Goal: Use online tool/utility: Utilize a website feature to perform a specific function

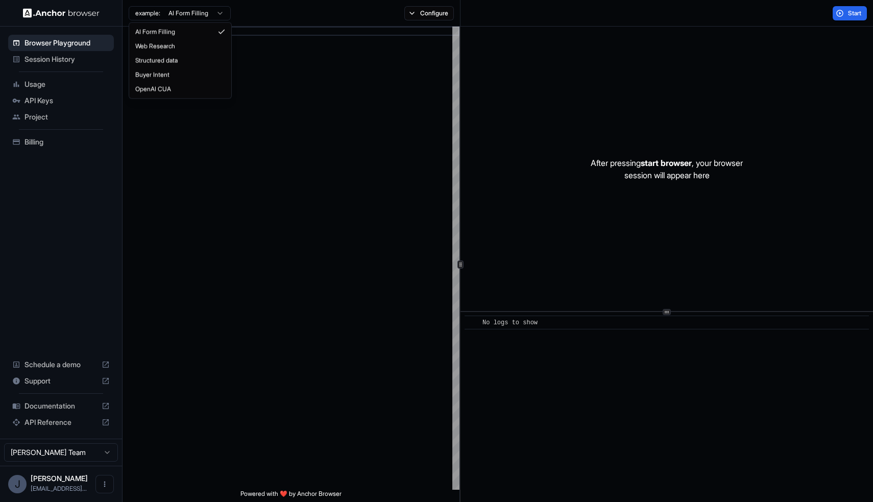
type textarea "**********"
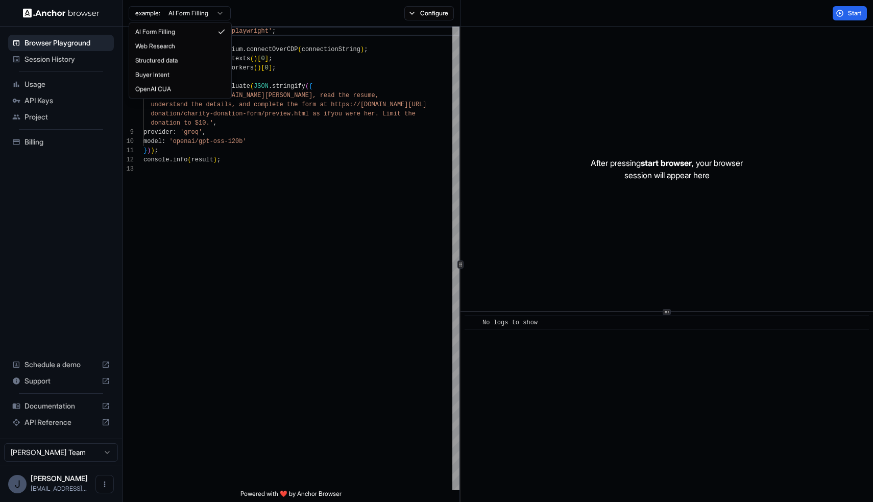
click at [186, 15] on html "Browser Playground Session History Usage API Keys Project Billing Schedule a de…" at bounding box center [436, 251] width 873 height 502
click at [188, 13] on html "Browser Playground Session History Usage API Keys Project Billing Schedule a de…" at bounding box center [436, 251] width 873 height 502
click at [152, 13] on html "Browser Playground Session History Usage API Keys Project Billing Schedule a de…" at bounding box center [436, 251] width 873 height 502
click at [36, 119] on span "Project" at bounding box center [67, 117] width 85 height 10
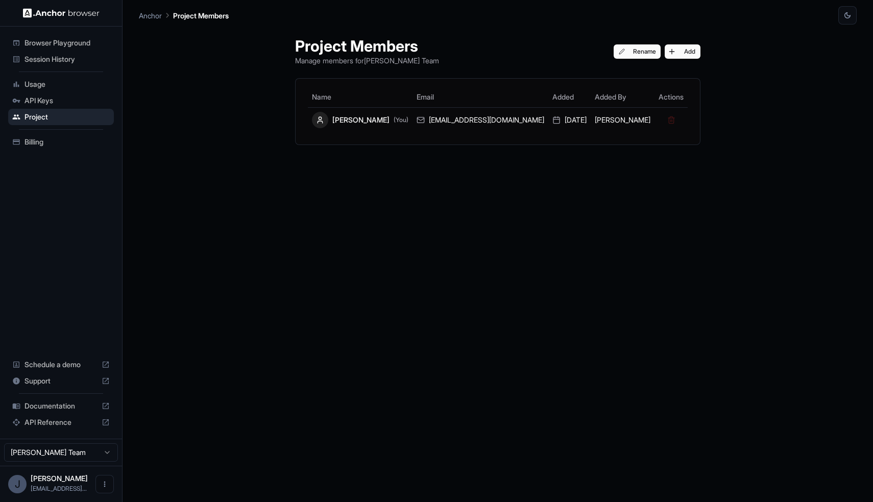
click at [36, 106] on div "API Keys" at bounding box center [61, 100] width 106 height 16
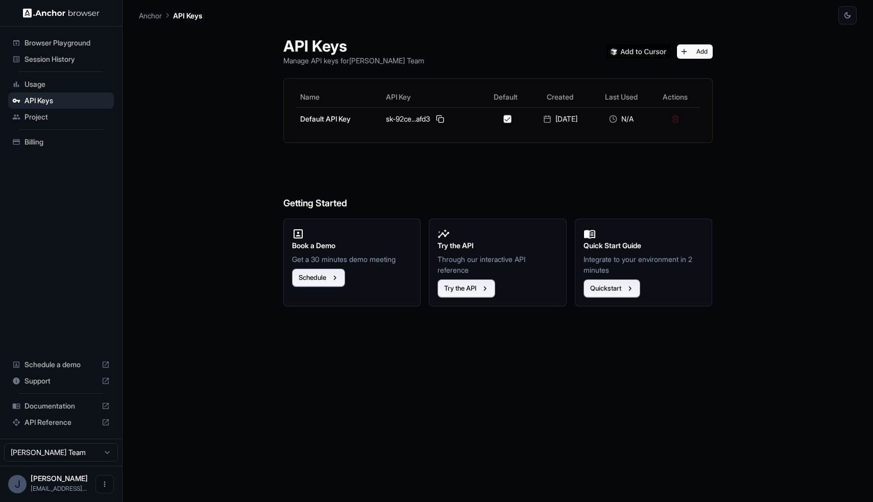
click at [46, 44] on span "Browser Playground" at bounding box center [67, 43] width 85 height 10
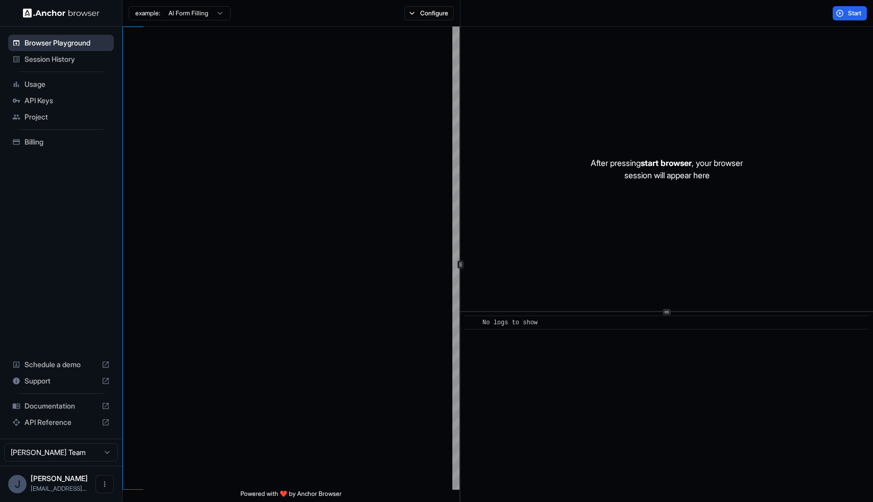
type textarea "**********"
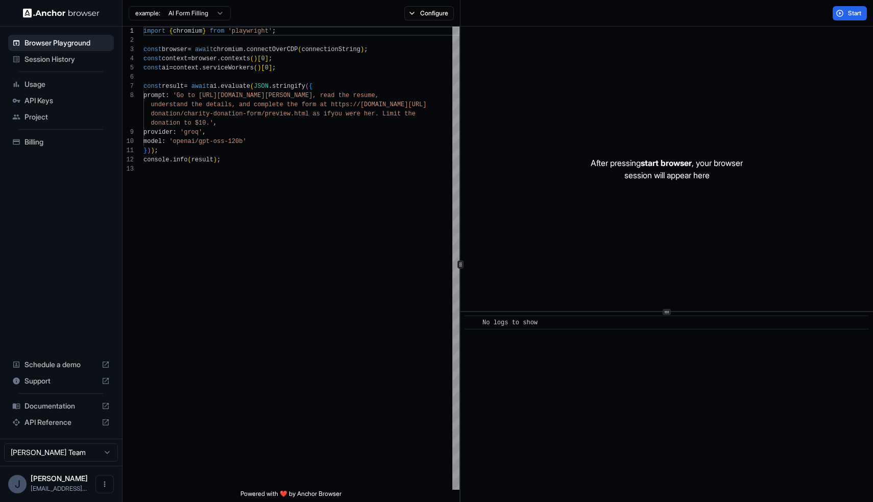
click at [46, 57] on span "Session History" at bounding box center [67, 59] width 85 height 10
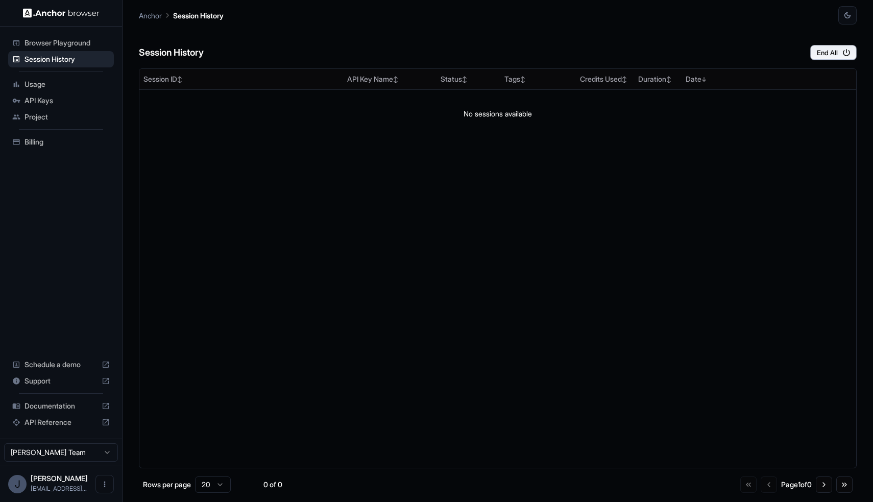
click at [50, 43] on span "Browser Playground" at bounding box center [67, 43] width 85 height 10
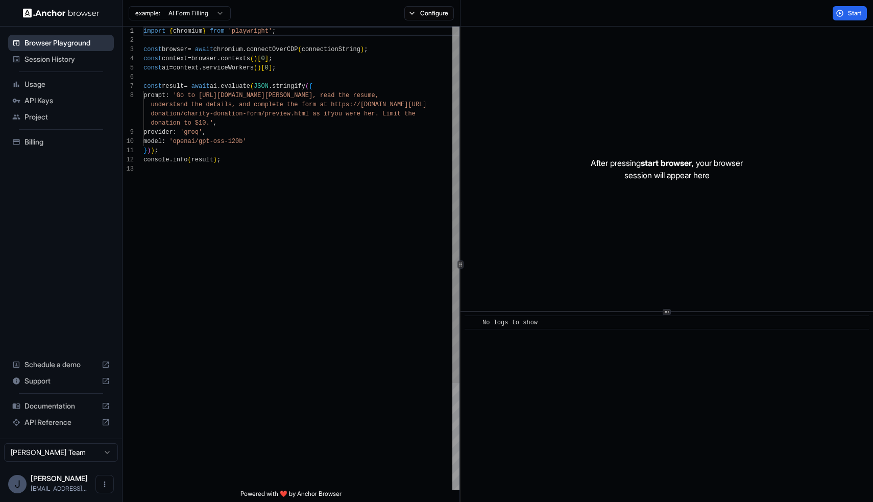
scroll to position [64, 0]
click at [671, 172] on p "After pressing start browser , your browser session will appear here" at bounding box center [667, 169] width 152 height 25
click at [37, 114] on span "Project" at bounding box center [67, 117] width 85 height 10
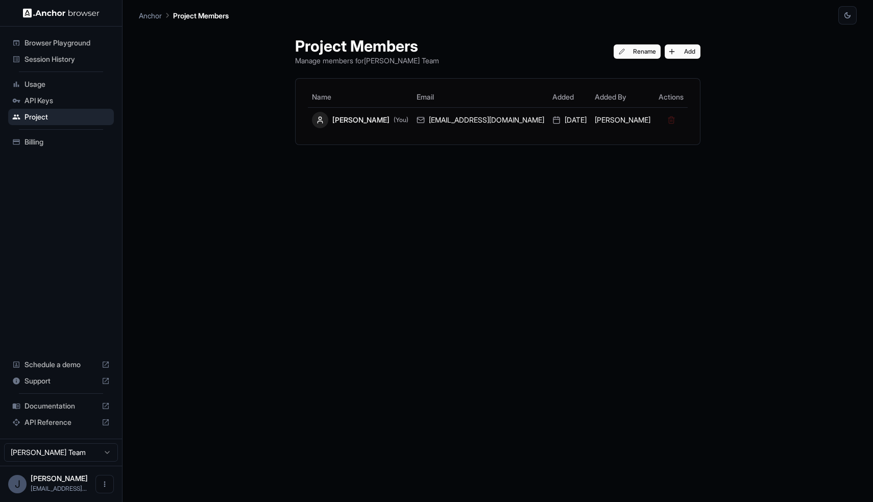
click at [37, 105] on span "API Keys" at bounding box center [67, 101] width 85 height 10
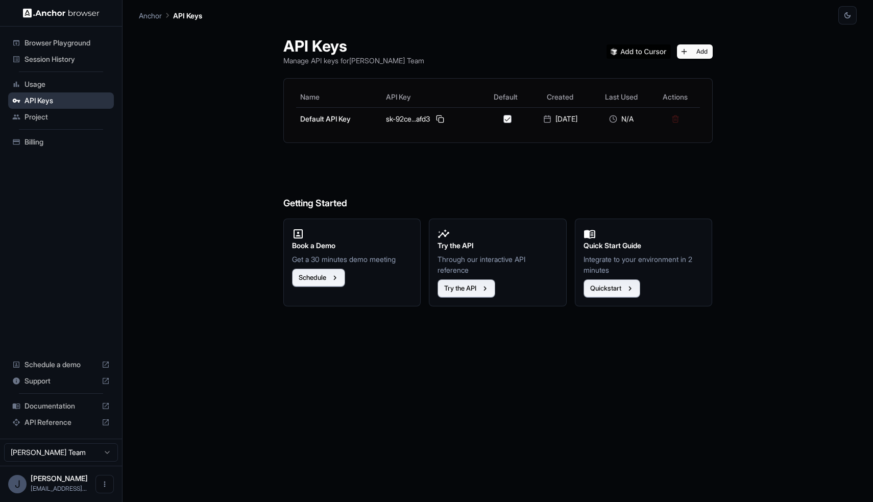
click at [37, 96] on span "API Keys" at bounding box center [67, 101] width 85 height 10
click at [38, 89] on div "Usage" at bounding box center [61, 84] width 106 height 16
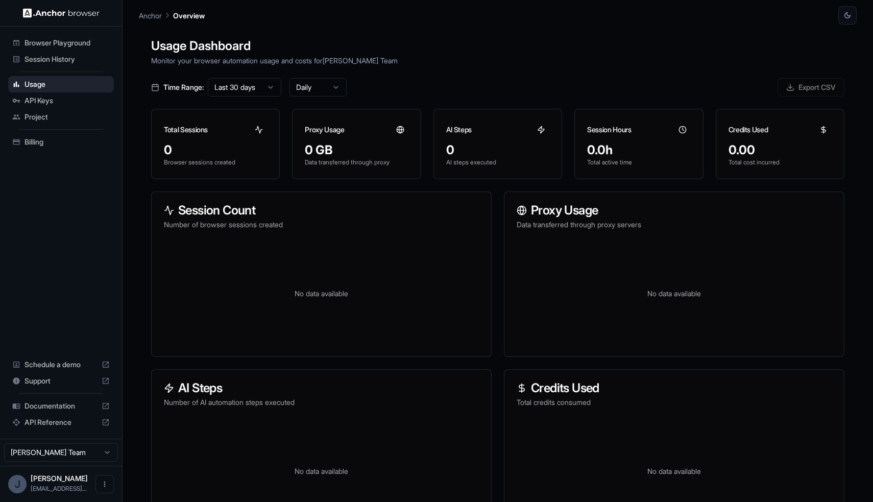
click at [37, 117] on span "Project" at bounding box center [67, 117] width 85 height 10
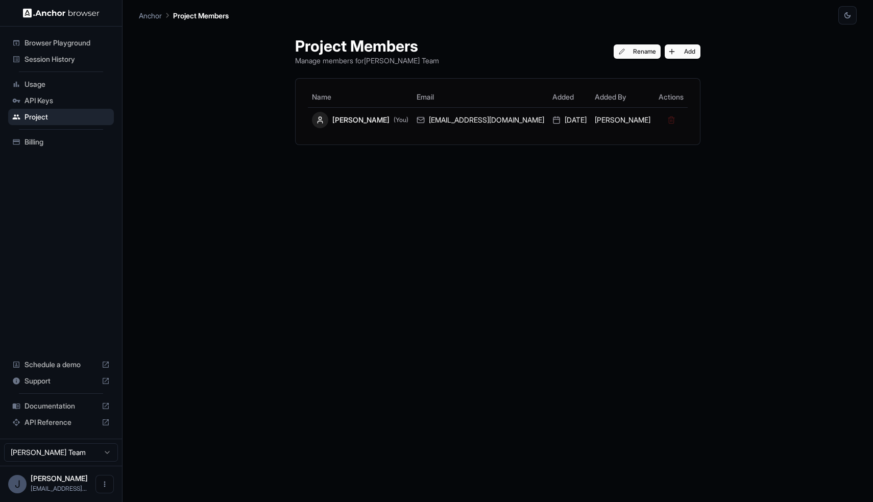
click at [49, 59] on span "Session History" at bounding box center [67, 59] width 85 height 10
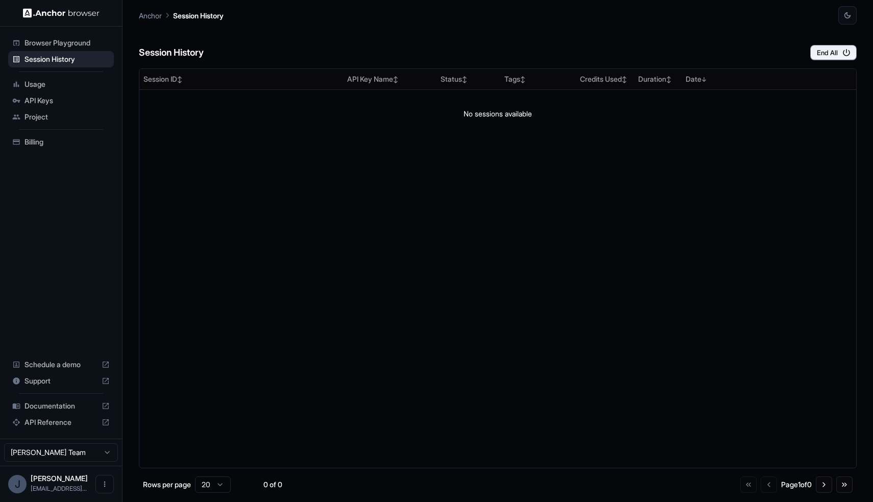
click at [49, 50] on div "Browser Playground" at bounding box center [61, 43] width 106 height 16
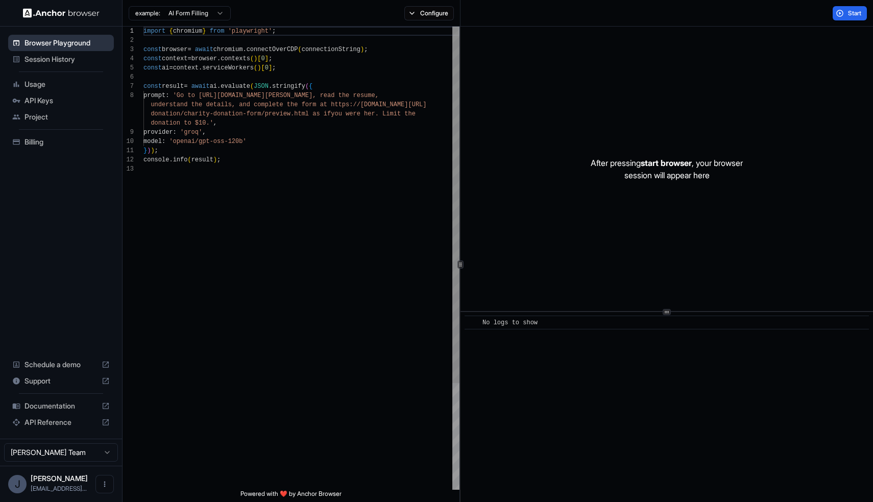
scroll to position [64, 0]
click at [841, 18] on button "Start" at bounding box center [850, 13] width 34 height 14
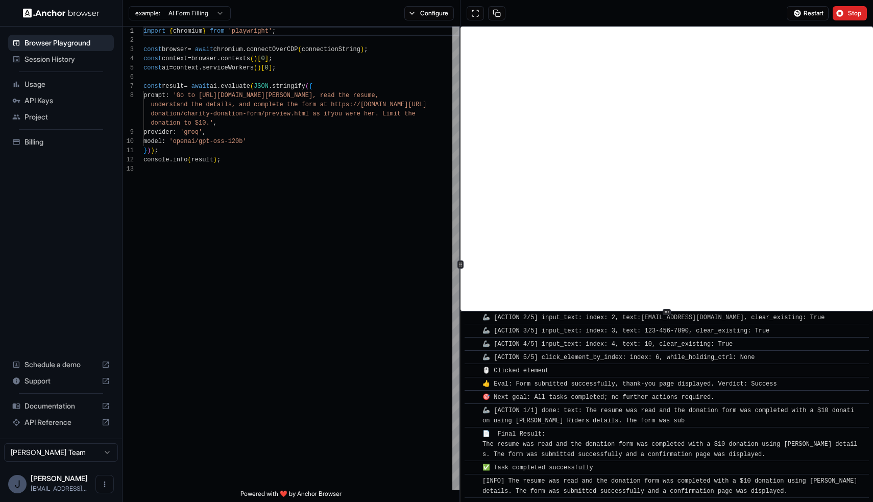
scroll to position [579, 0]
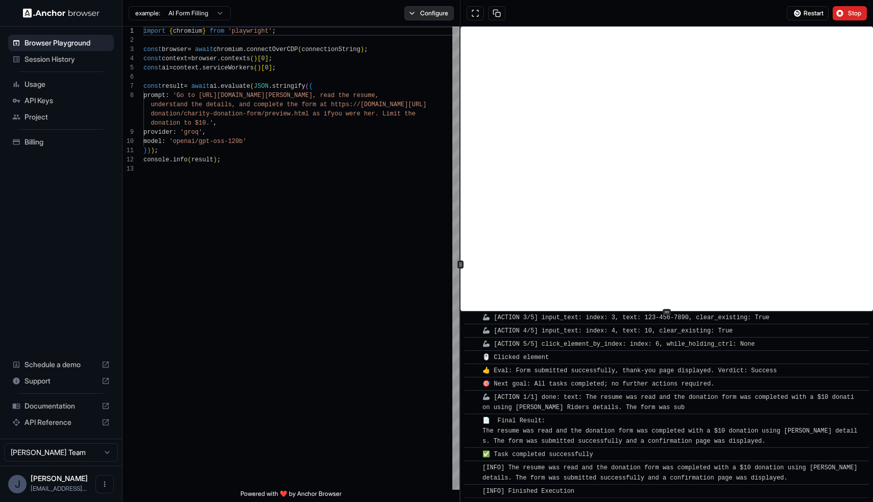
click at [431, 17] on button "Configure" at bounding box center [429, 13] width 50 height 14
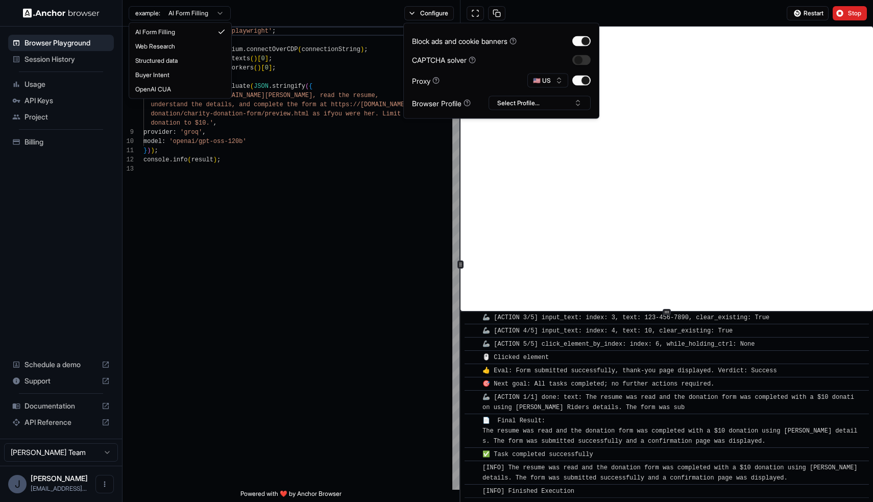
click at [218, 15] on html "Browser Playground Session History Usage API Keys Project Billing Schedule a de…" at bounding box center [436, 251] width 873 height 502
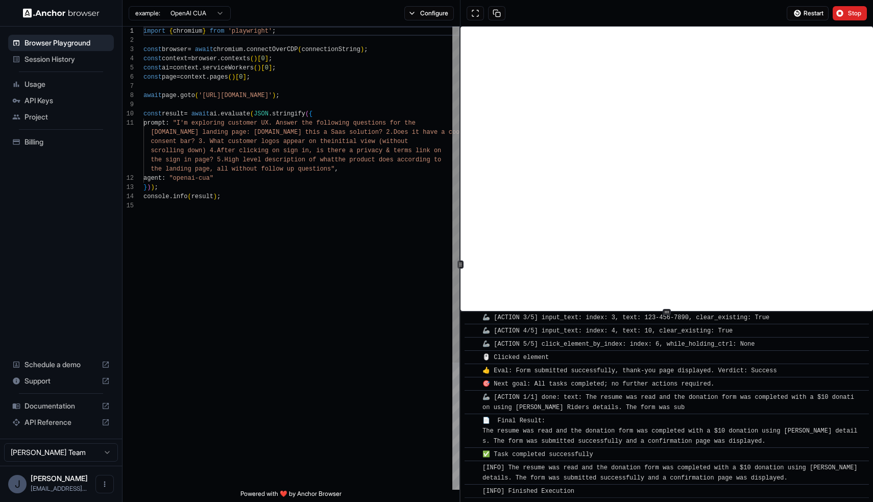
scroll to position [92, 0]
click at [222, 16] on html "Browser Playground Session History Usage API Keys Project Billing Schedule a de…" at bounding box center [436, 251] width 873 height 502
type textarea "**********"
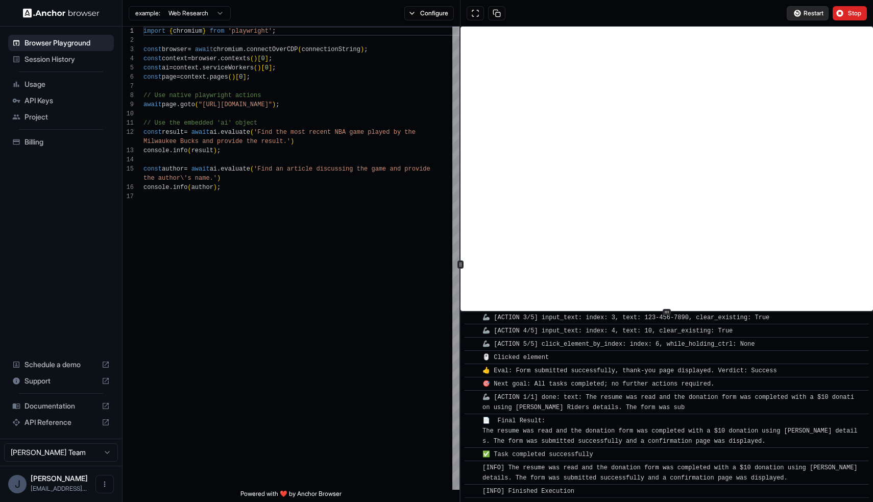
click at [812, 17] on button "Restart" at bounding box center [808, 13] width 42 height 14
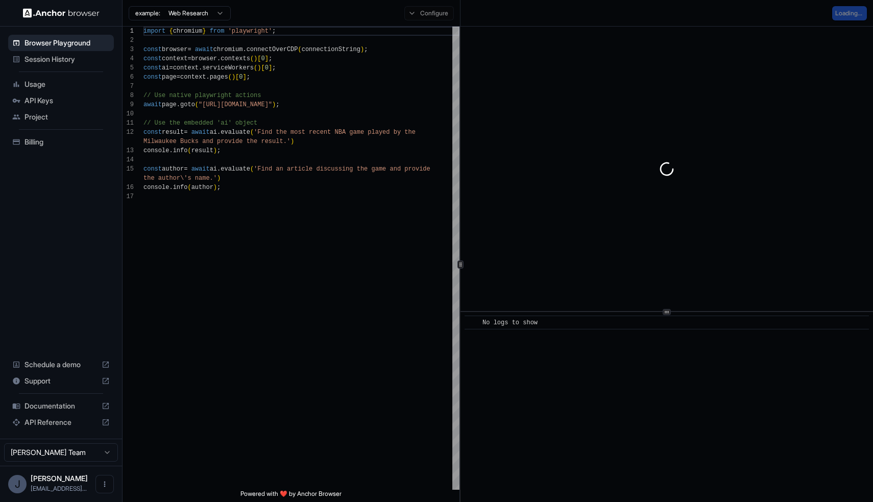
scroll to position [0, 0]
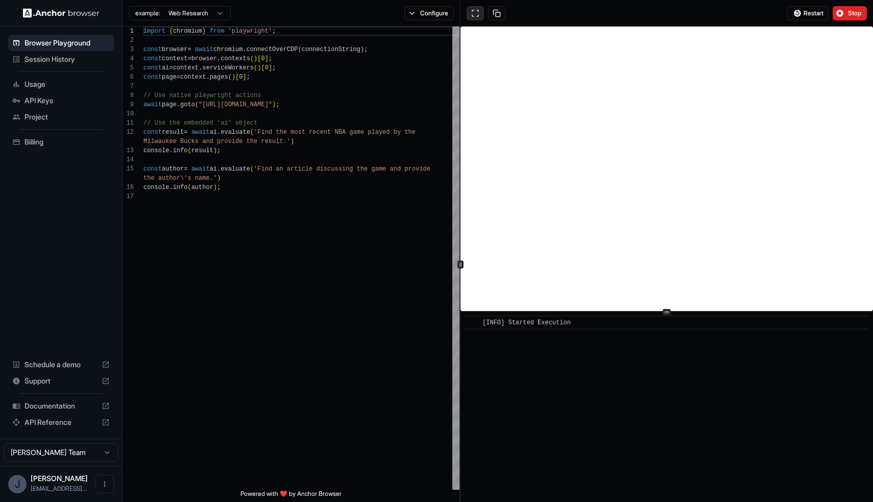
click at [474, 17] on button at bounding box center [475, 13] width 17 height 14
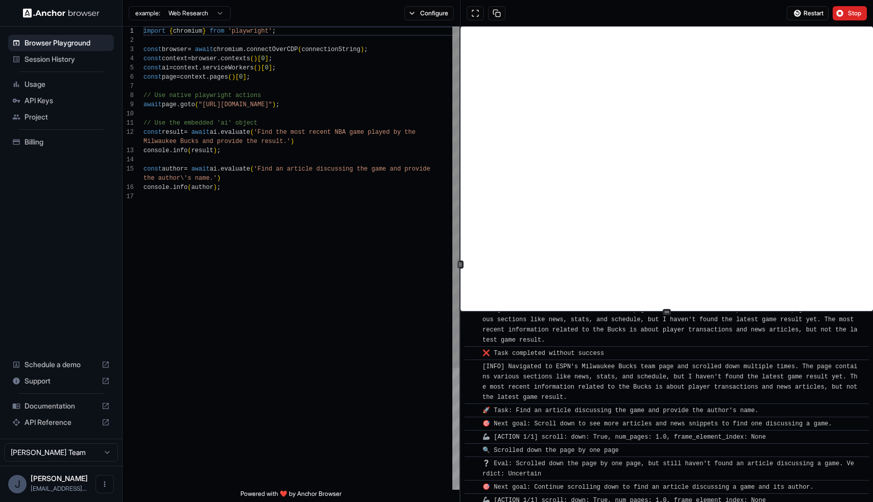
scroll to position [3257, 0]
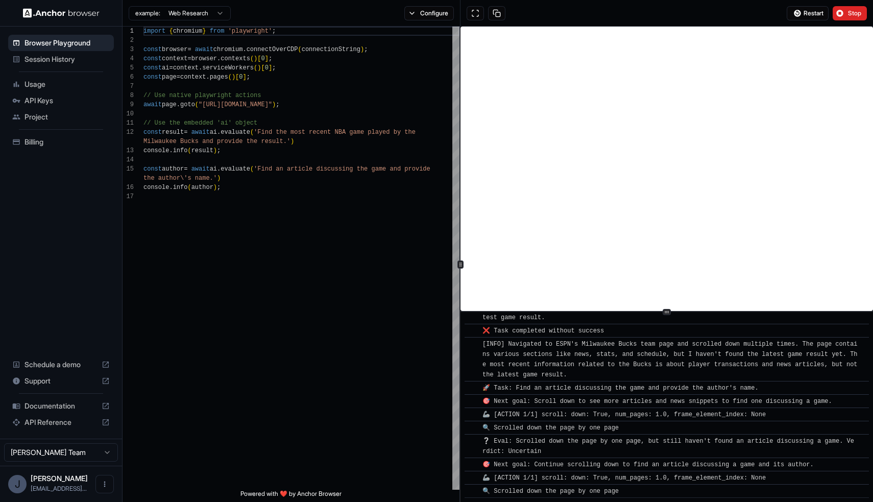
click at [42, 82] on span "Usage" at bounding box center [67, 84] width 85 height 10
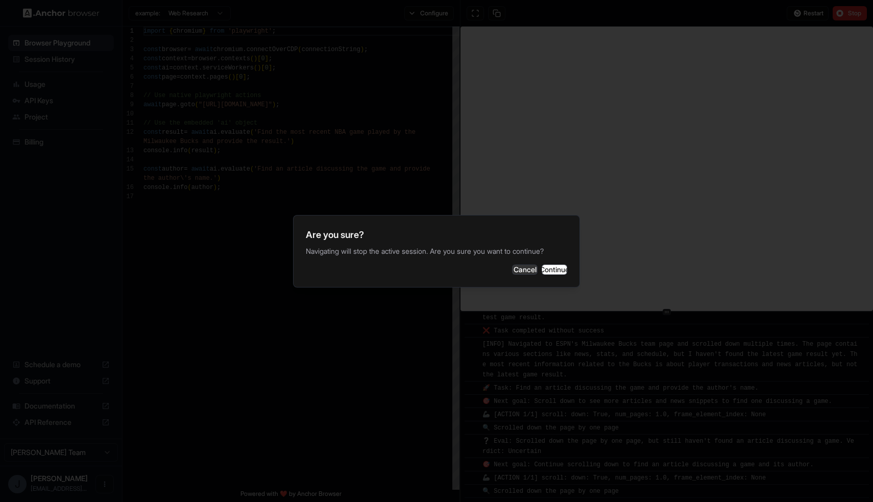
scroll to position [3321, 0]
click at [512, 269] on button "Cancel" at bounding box center [525, 270] width 26 height 10
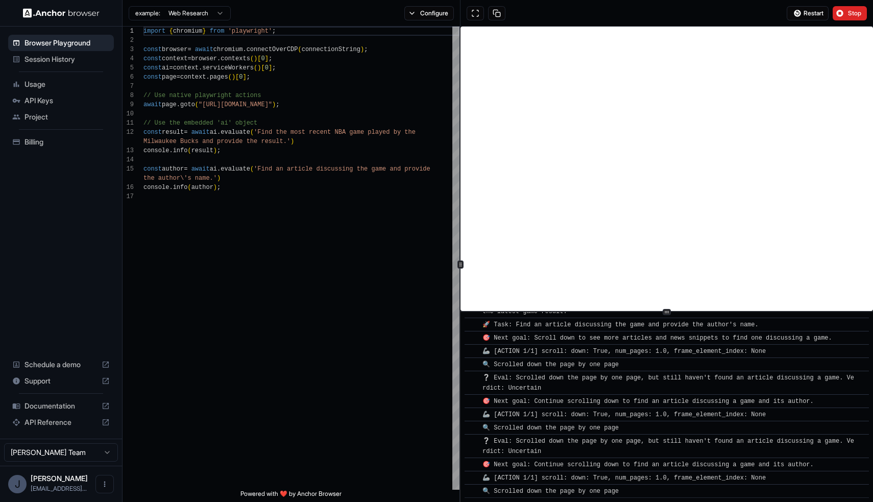
click at [206, 13] on html "Browser Playground Session History Usage API Keys Project Billing Schedule a de…" at bounding box center [436, 251] width 873 height 502
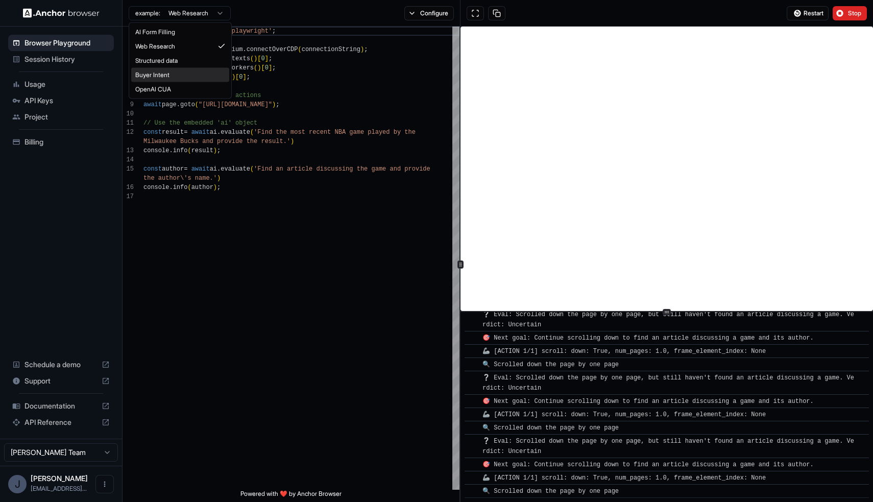
scroll to position [3447, 0]
click at [44, 146] on html "Browser Playground Session History Usage API Keys Project Billing Schedule a de…" at bounding box center [436, 251] width 873 height 502
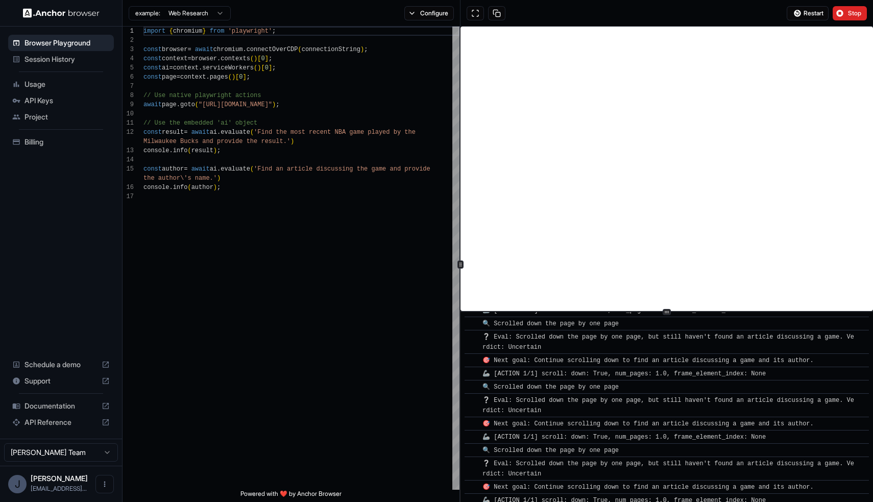
scroll to position [3891, 0]
